Goal: Transaction & Acquisition: Purchase product/service

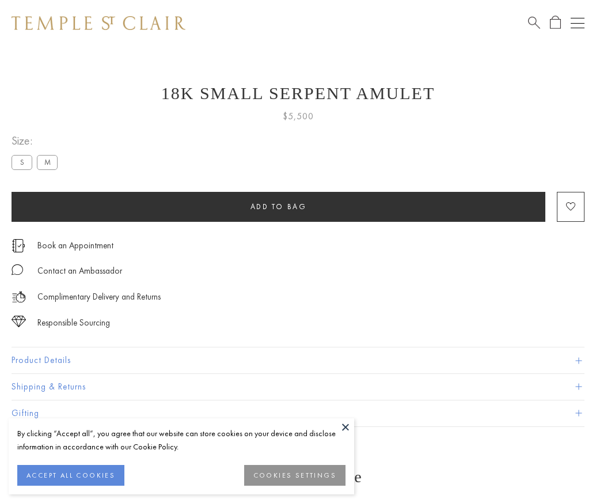
click at [278, 206] on span "Add to bag" at bounding box center [279, 207] width 56 height 10
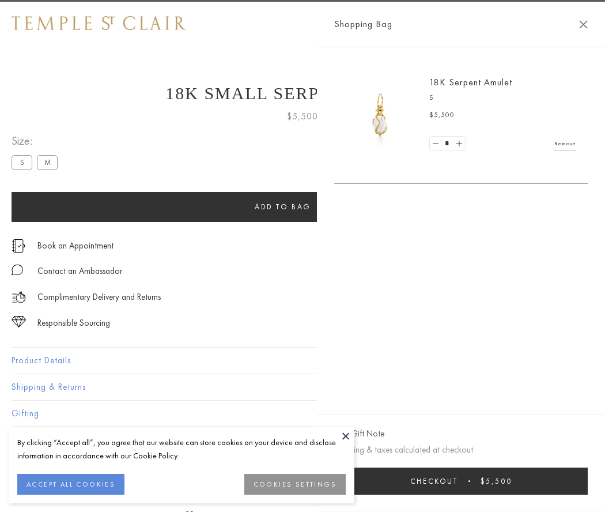
click at [458, 480] on span "Checkout" at bounding box center [434, 481] width 48 height 10
